Goal: Complete application form: Complete application form

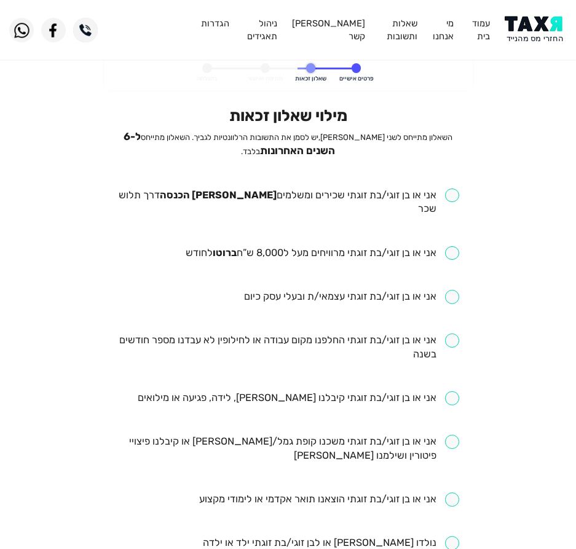
click at [395, 193] on input "checkbox" at bounding box center [288, 203] width 342 height 28
checkbox input "true"
click at [387, 246] on input "checkbox" at bounding box center [322, 253] width 273 height 14
checkbox input "true"
click at [260, 334] on input "checkbox" at bounding box center [288, 348] width 342 height 28
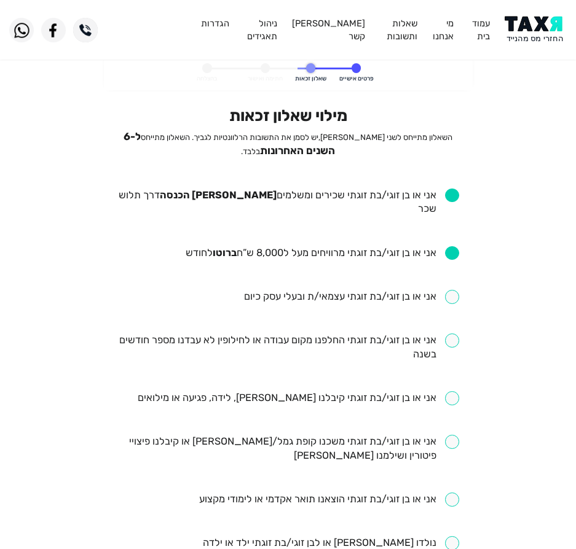
checkbox input "true"
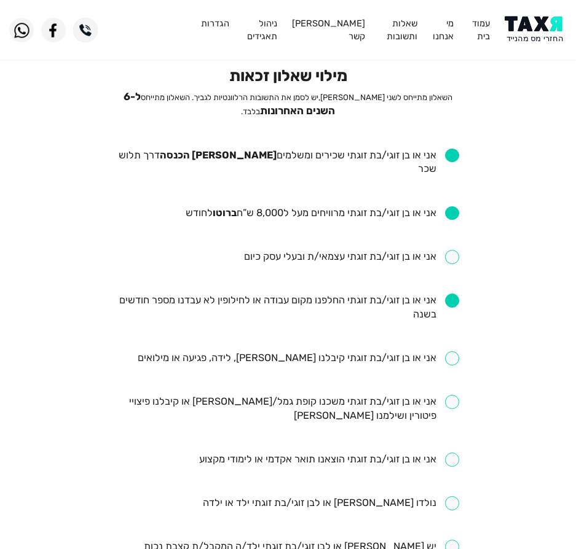
scroll to position [61, 0]
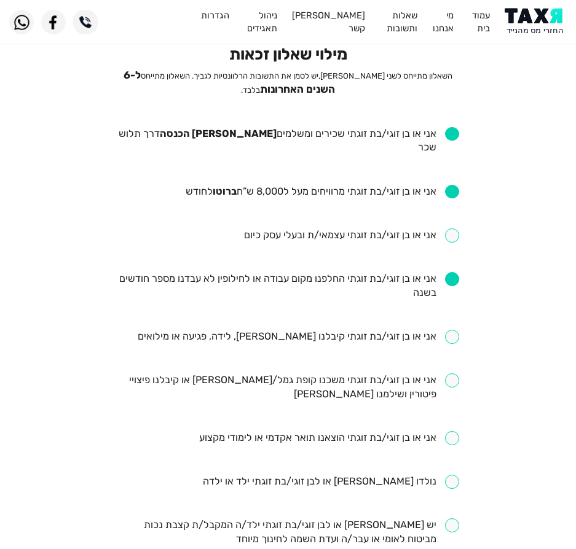
click at [295, 330] on input "checkbox" at bounding box center [298, 337] width 321 height 14
checkbox input "true"
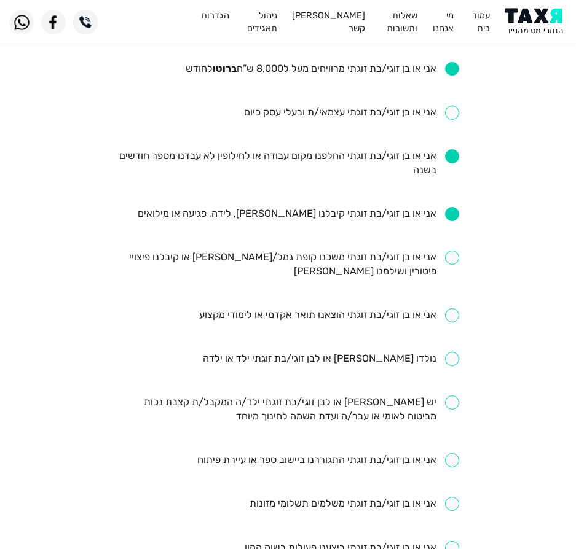
scroll to position [246, 0]
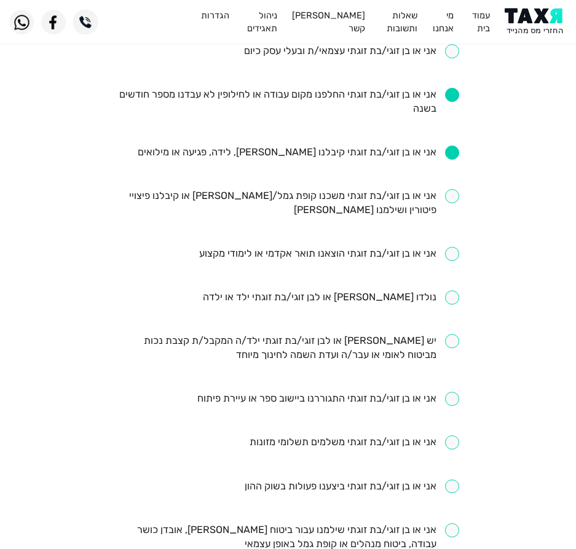
click at [348, 264] on ul "אני או בן זוגי/בת זוגתי שכירים ומשלמים מס הכנסה דרך תלוש שכר אני או בן זוגי/בת …" at bounding box center [288, 298] width 342 height 711
click at [342, 291] on input "checkbox" at bounding box center [331, 298] width 256 height 14
checkbox input "true"
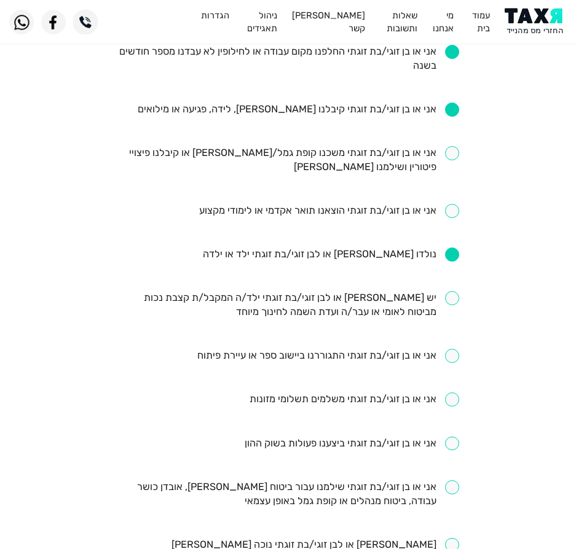
scroll to position [307, 0]
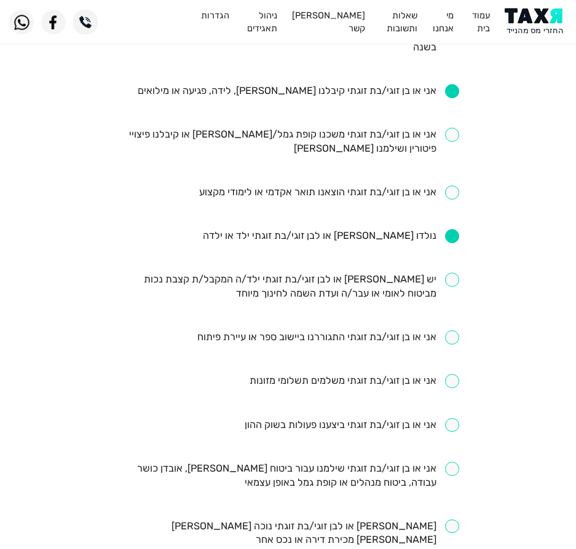
click at [267, 418] on input "checkbox" at bounding box center [351, 425] width 214 height 14
click at [275, 418] on input "checkbox" at bounding box center [351, 425] width 214 height 14
checkbox input "false"
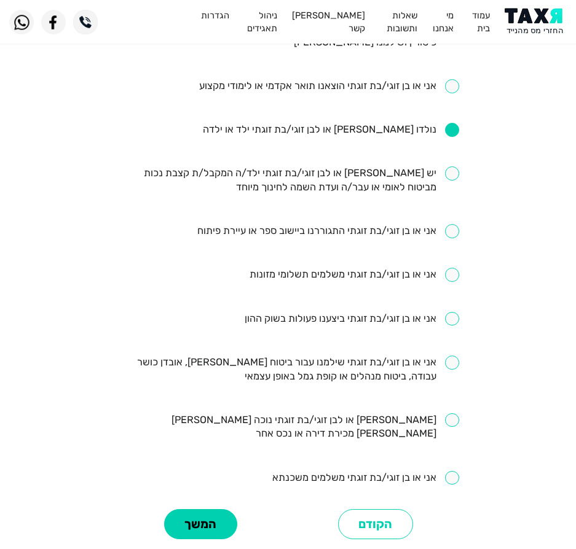
scroll to position [430, 0]
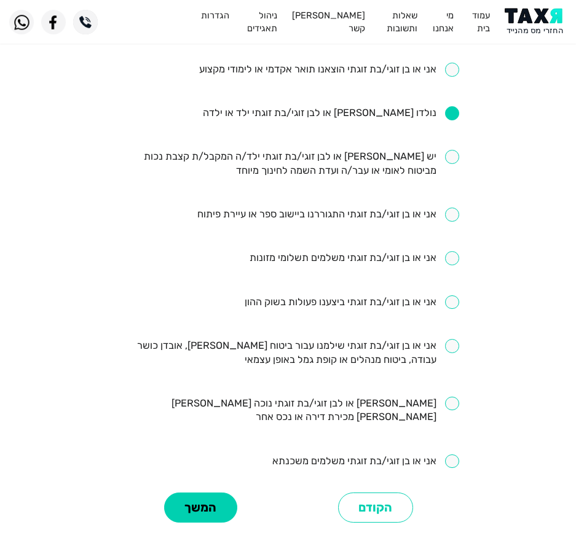
click at [343, 339] on input "checkbox" at bounding box center [288, 353] width 342 height 28
checkbox input "true"
click at [194, 493] on button "המשך" at bounding box center [200, 508] width 73 height 30
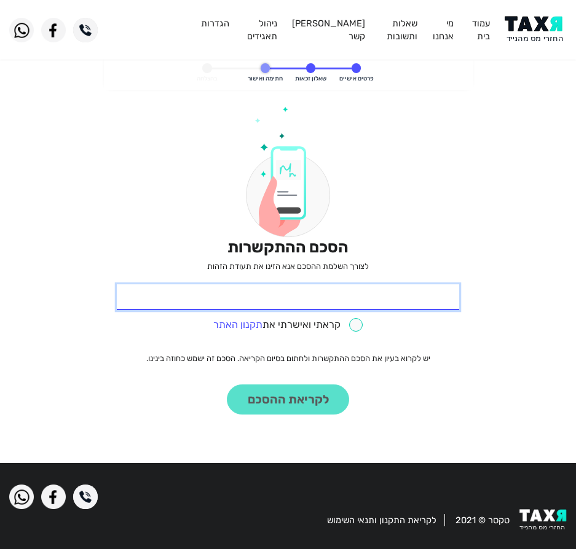
click at [274, 289] on input "* תעודת זהות" at bounding box center [288, 297] width 342 height 26
type input "305586745"
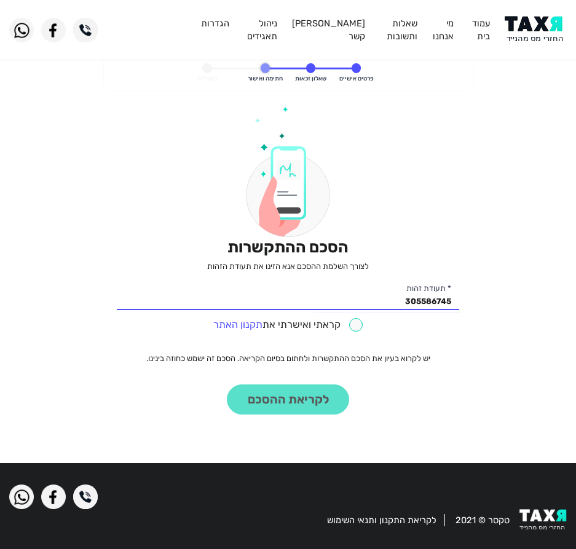
click at [287, 330] on input "checkbox" at bounding box center [288, 325] width 150 height 14
checkbox input "true"
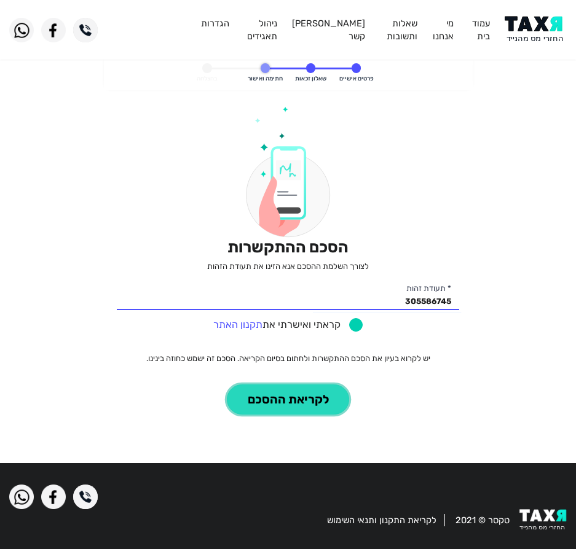
click at [270, 404] on button "לקריאת ההסכם" at bounding box center [288, 400] width 122 height 30
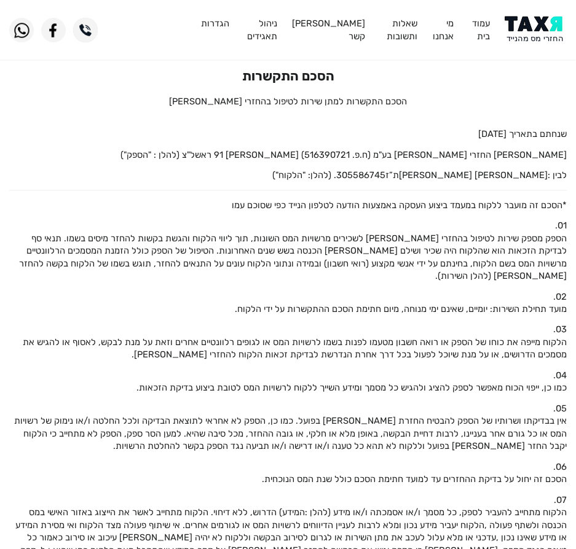
click at [517, 17] on img at bounding box center [535, 30] width 62 height 28
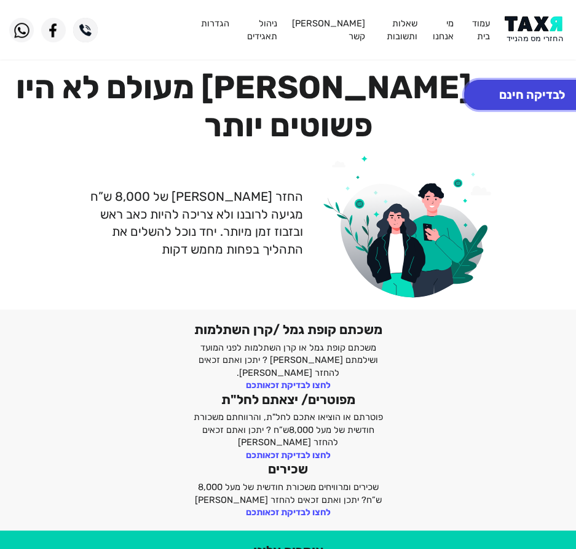
click at [520, 87] on button "לבדיקה חינם" at bounding box center [532, 95] width 136 height 30
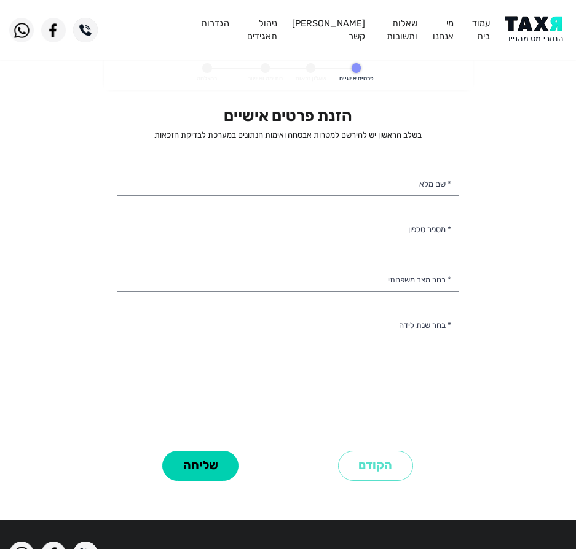
select select
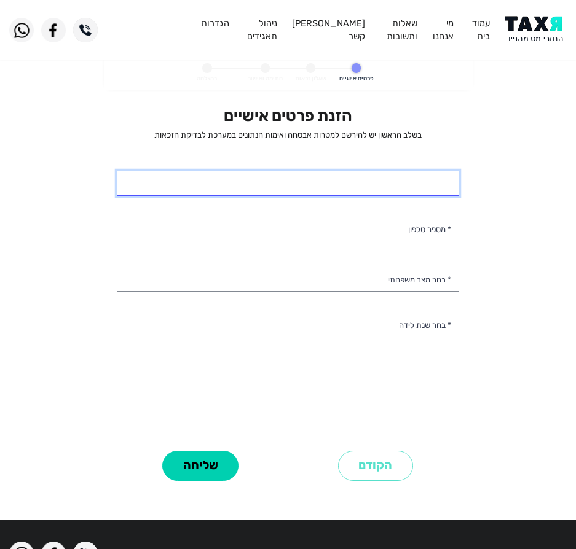
click at [400, 173] on input "* שם מלא" at bounding box center [288, 184] width 342 height 26
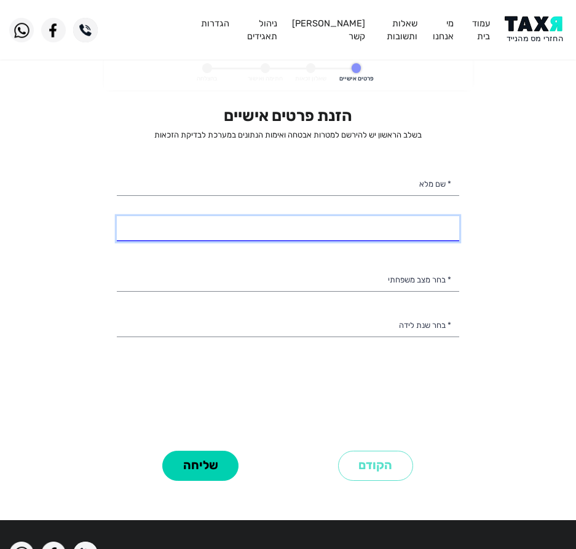
drag, startPoint x: 345, startPoint y: 240, endPoint x: 349, endPoint y: 221, distance: 19.4
click at [345, 241] on input "* מספר טלפון" at bounding box center [288, 229] width 342 height 26
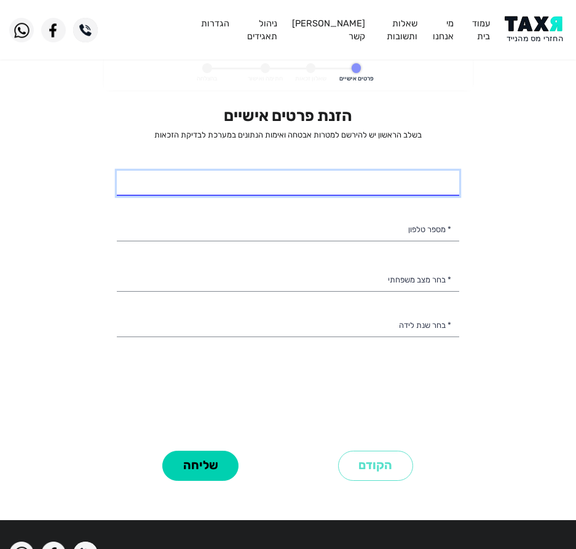
click at [373, 195] on input "* שם מלא" at bounding box center [288, 184] width 342 height 26
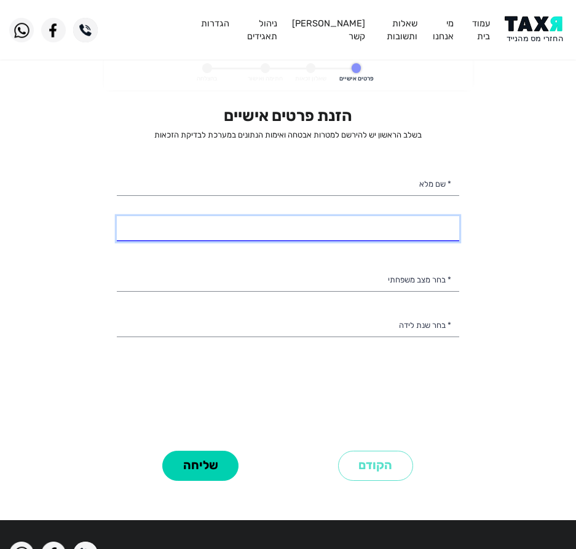
click at [397, 224] on input "* מספר טלפון" at bounding box center [288, 229] width 342 height 26
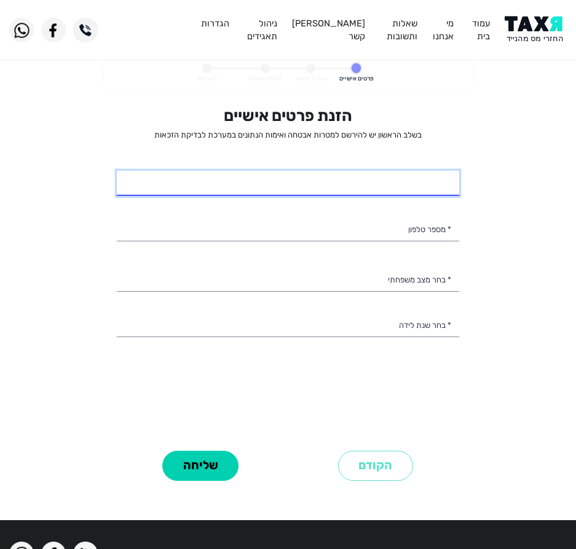
drag, startPoint x: 424, startPoint y: 190, endPoint x: 438, endPoint y: 197, distance: 14.8
click at [435, 193] on input "* שם מלא" at bounding box center [288, 184] width 342 height 26
type input "חן חודאד"
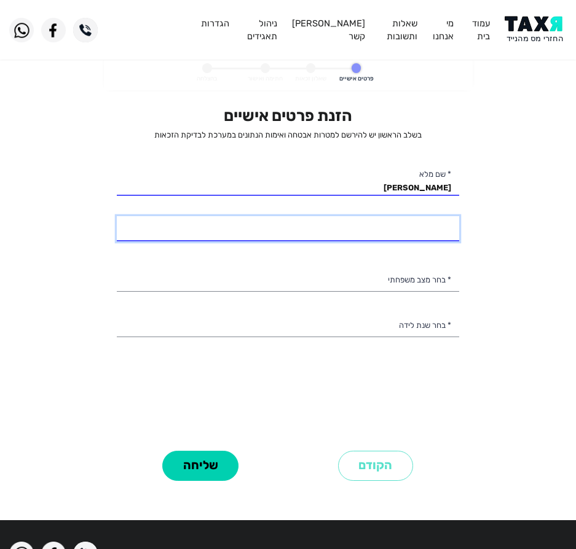
click at [258, 227] on input "* מספר טלפון" at bounding box center [288, 229] width 342 height 26
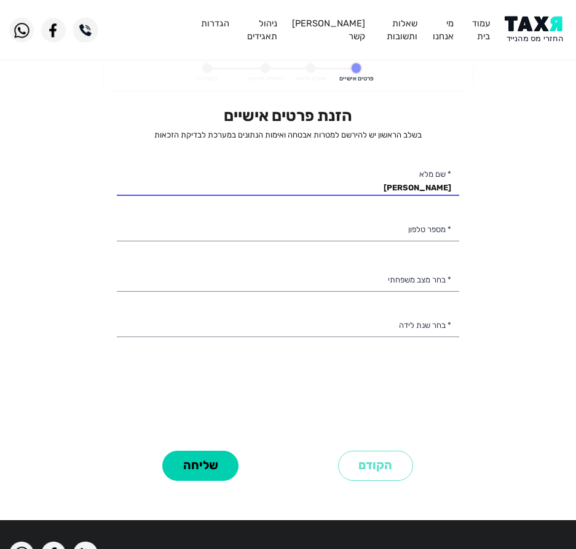
click at [392, 169] on div "הזנת פרטים אישיים בשלב הראשון יש להירשם למטרות אבטחה ואימות הנתונים במערכת לבדי…" at bounding box center [288, 276] width 342 height 340
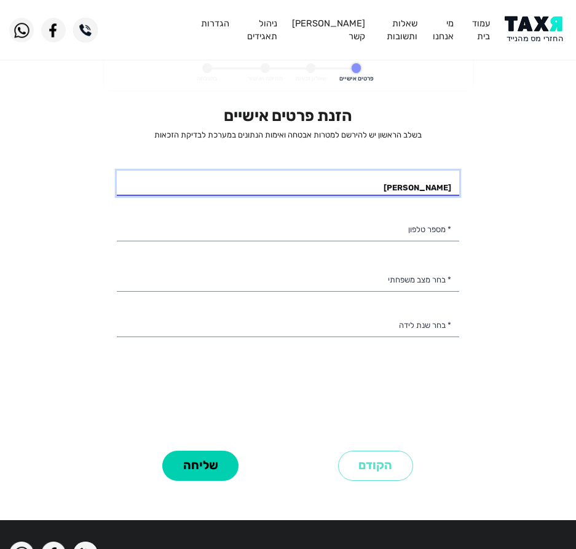
click at [388, 185] on input "חן חודאד" at bounding box center [288, 184] width 342 height 26
click at [327, 181] on input "חן חודאד" at bounding box center [288, 184] width 342 height 26
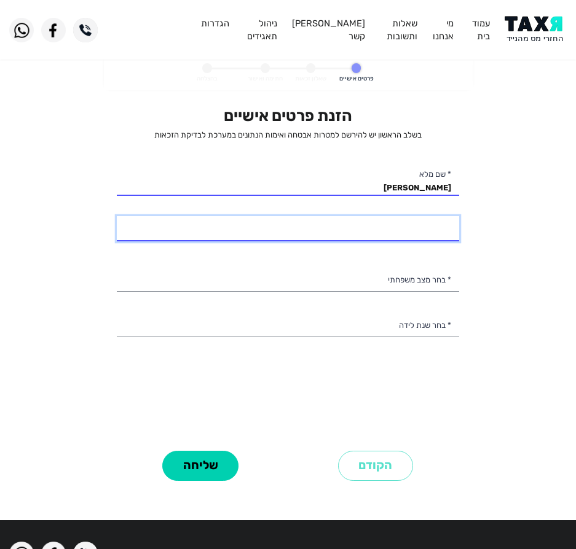
click at [354, 237] on input "* מספר טלפון" at bounding box center [288, 229] width 342 height 26
type input "050-8992530"
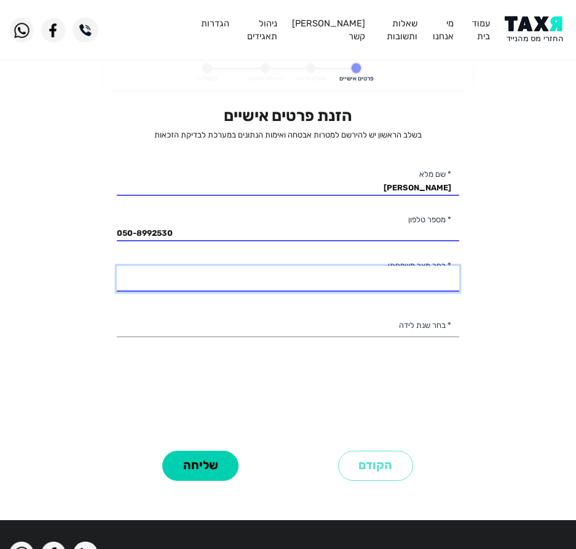
click at [361, 272] on select "רווק/ה נשוי/אה גרוש/ה אלמן/נה" at bounding box center [288, 279] width 342 height 26
select select "1: Single"
click at [117, 266] on select "רווק/ה נשוי/אה גרוש/ה אלמן/נה" at bounding box center [288, 279] width 342 height 26
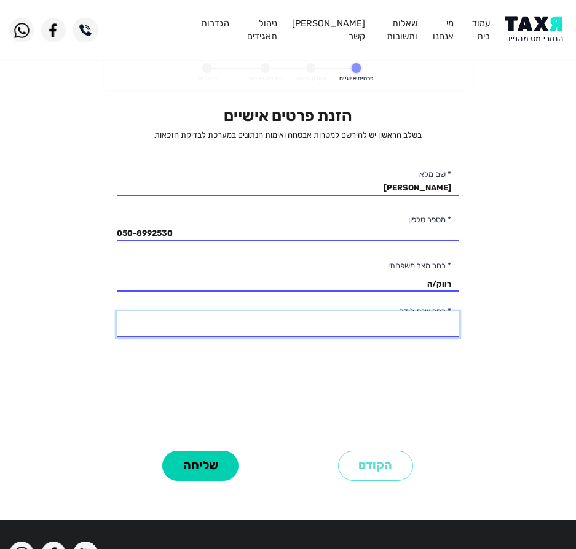
drag, startPoint x: 339, startPoint y: 324, endPoint x: 311, endPoint y: 319, distance: 28.6
click at [339, 324] on select "2003 2002 2001 2000 1999 1998 1997 1996 1995 1994 1993 1992 1991 1990 1989 1988…" at bounding box center [288, 324] width 342 height 26
select select "6: 1998"
click at [117, 311] on select "2003 2002 2001 2000 1999 1998 1997 1996 1995 1994 1993 1992 1991 1990 1989 1988…" at bounding box center [288, 324] width 342 height 26
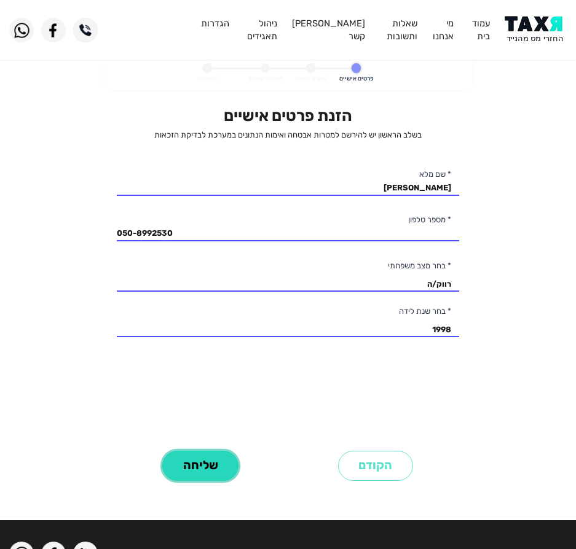
click at [201, 470] on button "שליחה" at bounding box center [200, 466] width 76 height 30
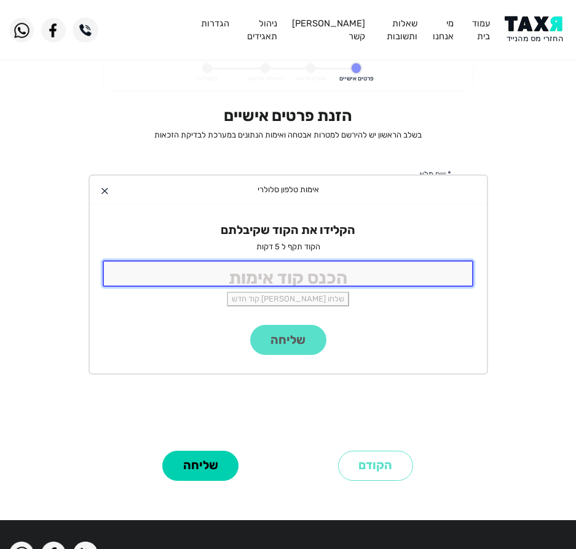
click at [404, 285] on input "tel" at bounding box center [288, 273] width 371 height 26
type input "9988"
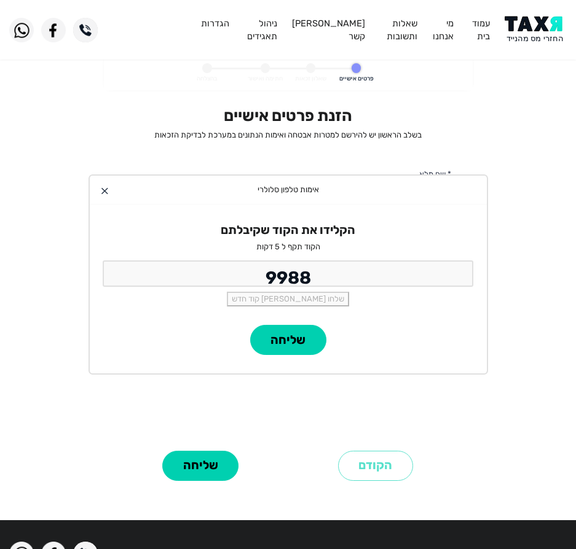
click at [342, 320] on div "הקלידו את הקוד שקיבלתם הקוד תקף ל 5 דקות 9988 שלחו לי קוד חדש" at bounding box center [288, 265] width 397 height 120
click at [293, 338] on button "שליחה" at bounding box center [288, 340] width 76 height 30
